Goal: Transaction & Acquisition: Purchase product/service

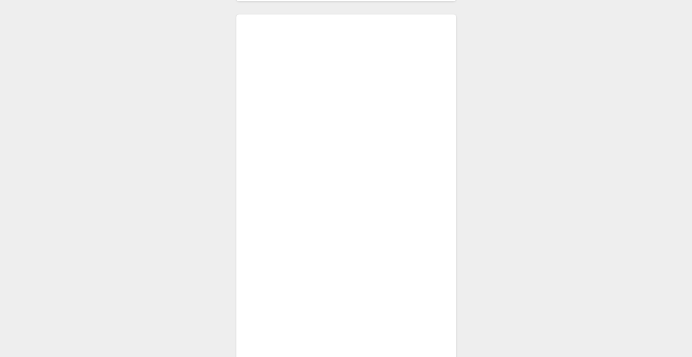
scroll to position [194, 0]
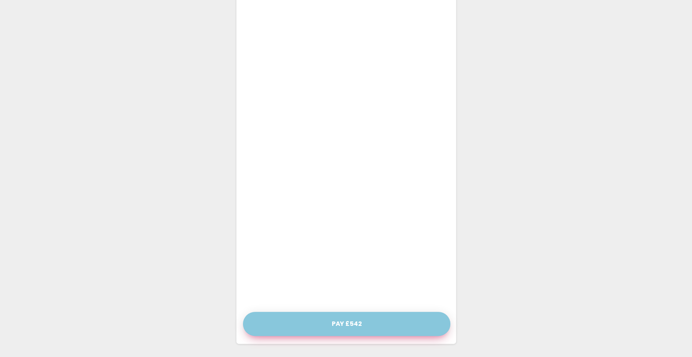
click at [348, 322] on button "Pay £542" at bounding box center [346, 324] width 207 height 24
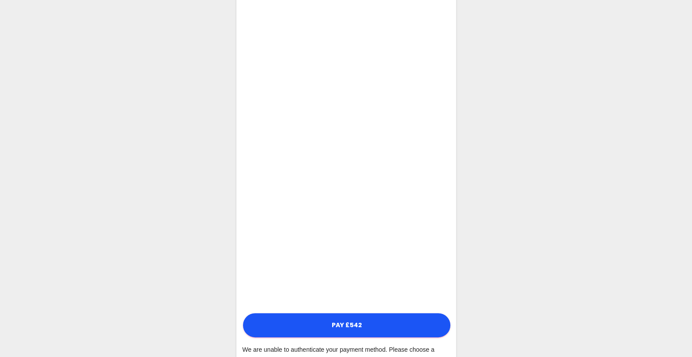
scroll to position [223, 0]
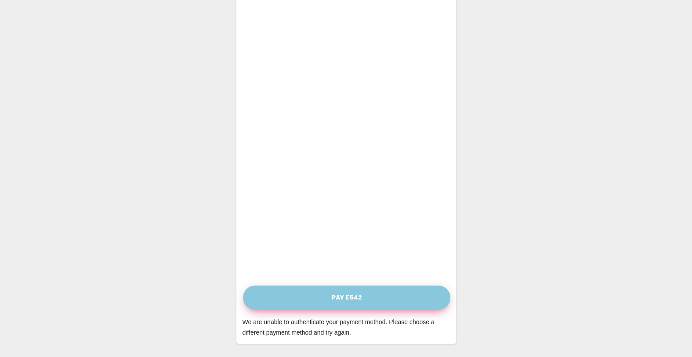
click at [346, 295] on button "Pay £542" at bounding box center [346, 298] width 207 height 24
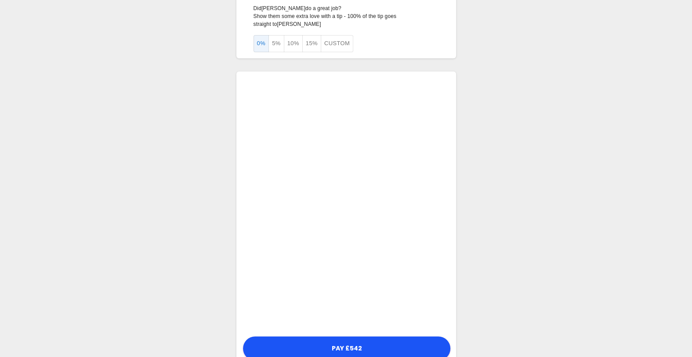
scroll to position [116, 0]
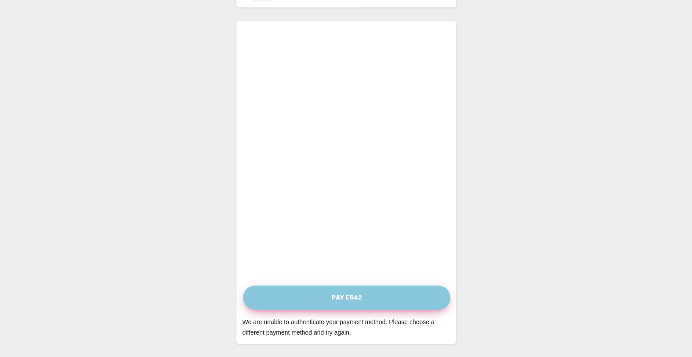
click at [347, 289] on button "Pay £542" at bounding box center [346, 298] width 207 height 24
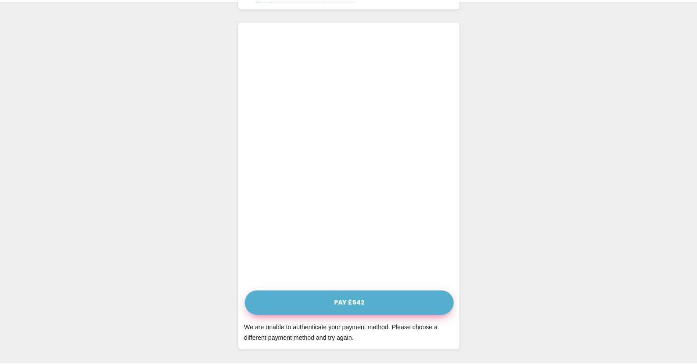
scroll to position [110, 0]
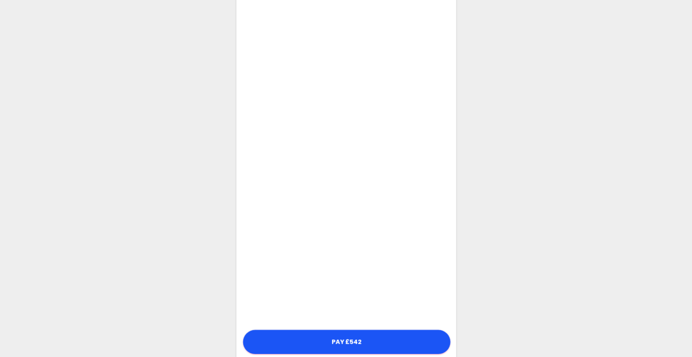
scroll to position [194, 0]
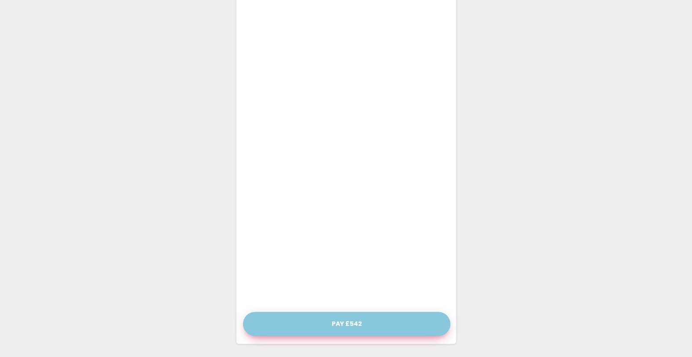
click at [339, 322] on button "Pay £542" at bounding box center [346, 324] width 207 height 24
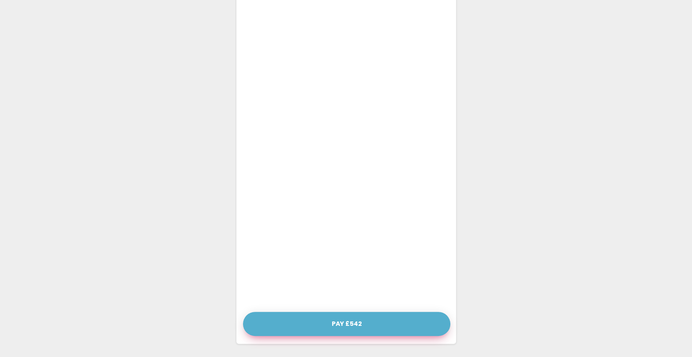
scroll to position [188, 0]
